Goal: Task Accomplishment & Management: Manage account settings

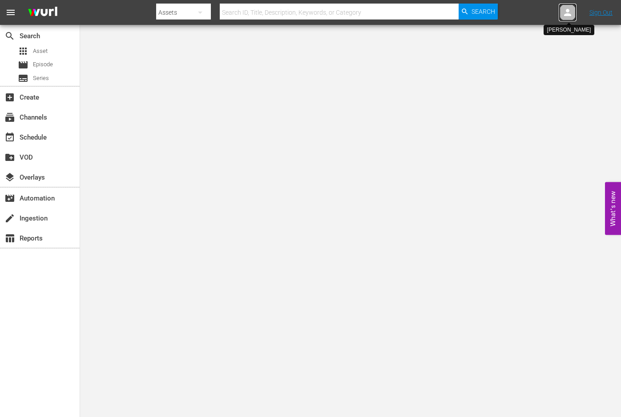
click at [567, 12] on icon at bounding box center [567, 12] width 7 height 7
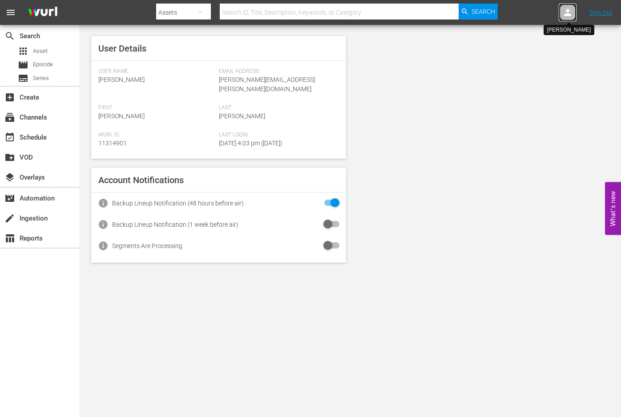
click at [566, 16] on icon at bounding box center [568, 12] width 11 height 11
click at [597, 11] on link "Sign Out" at bounding box center [601, 12] width 23 height 7
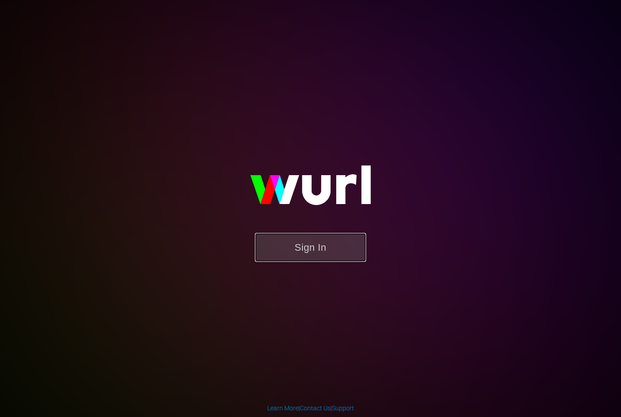
click at [343, 247] on button "Sign In" at bounding box center [310, 247] width 111 height 29
